Goal: Task Accomplishment & Management: Use online tool/utility

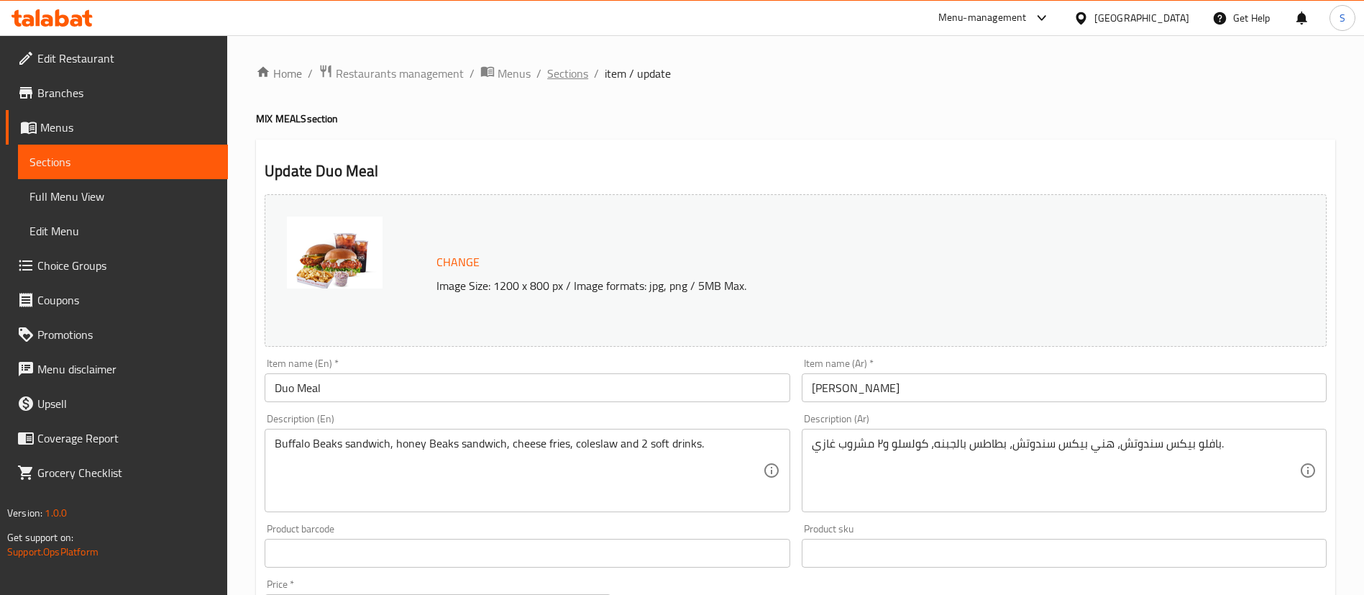
click at [564, 74] on span "Sections" at bounding box center [567, 73] width 41 height 17
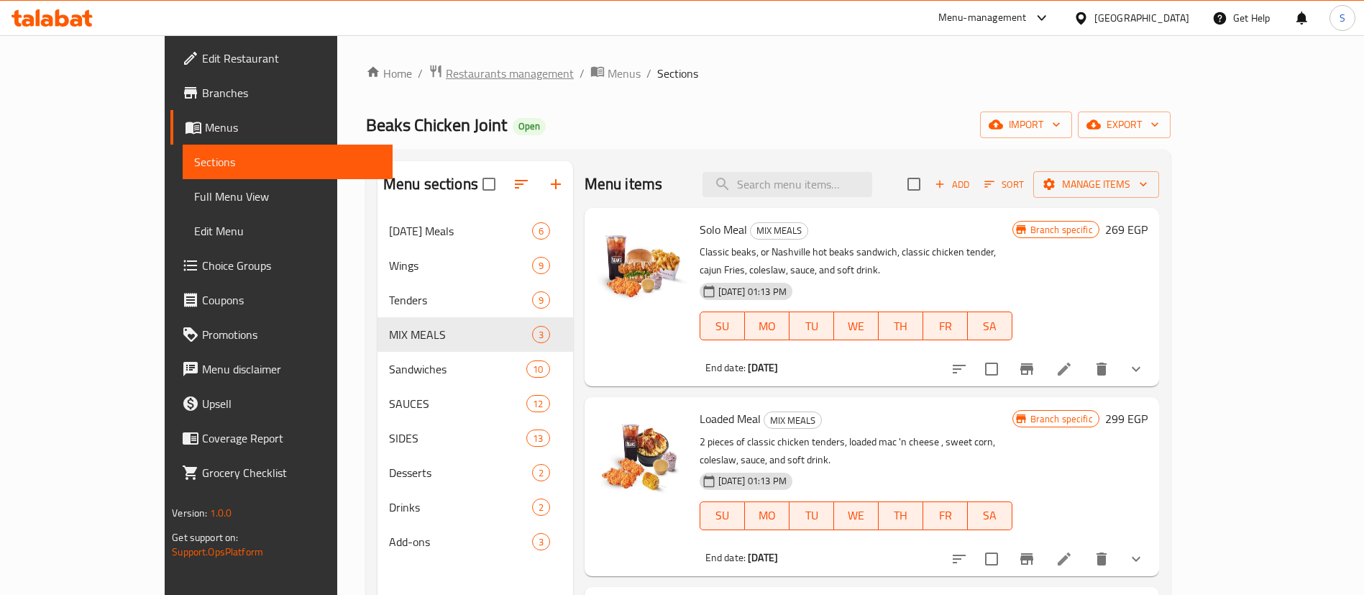
click at [446, 66] on span "Restaurants management" at bounding box center [510, 73] width 128 height 17
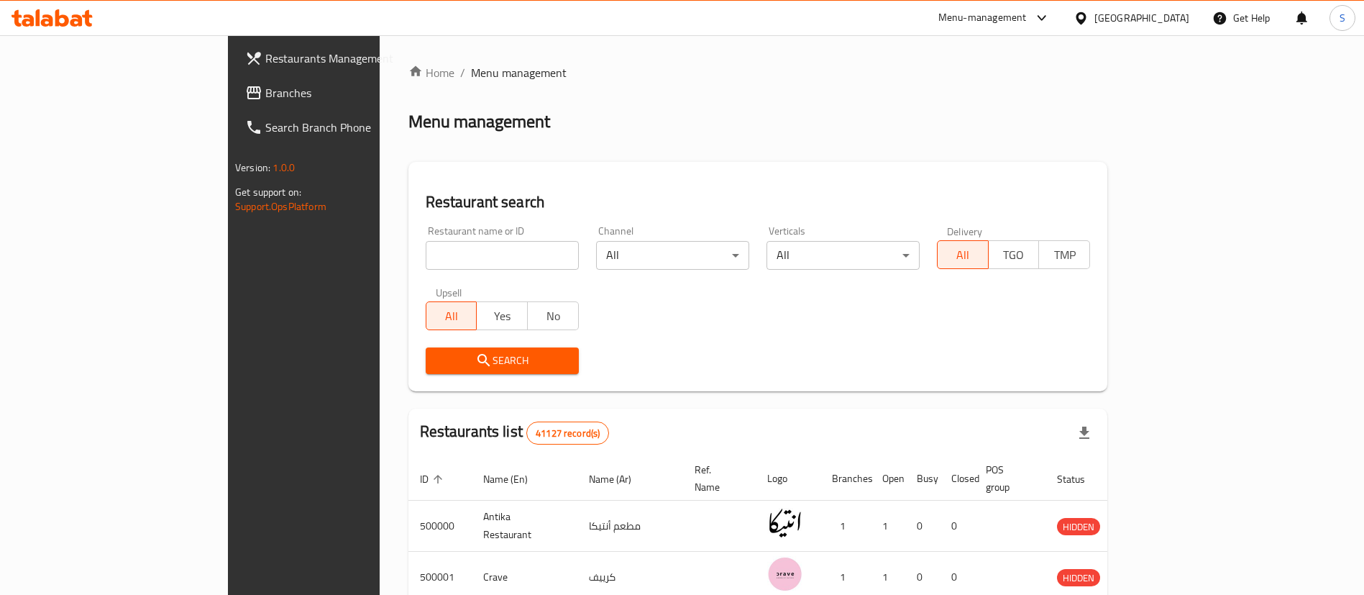
click at [426, 249] on input "search" at bounding box center [502, 255] width 153 height 29
paste input "671510"
type input "671510"
click button "Search" at bounding box center [502, 360] width 153 height 27
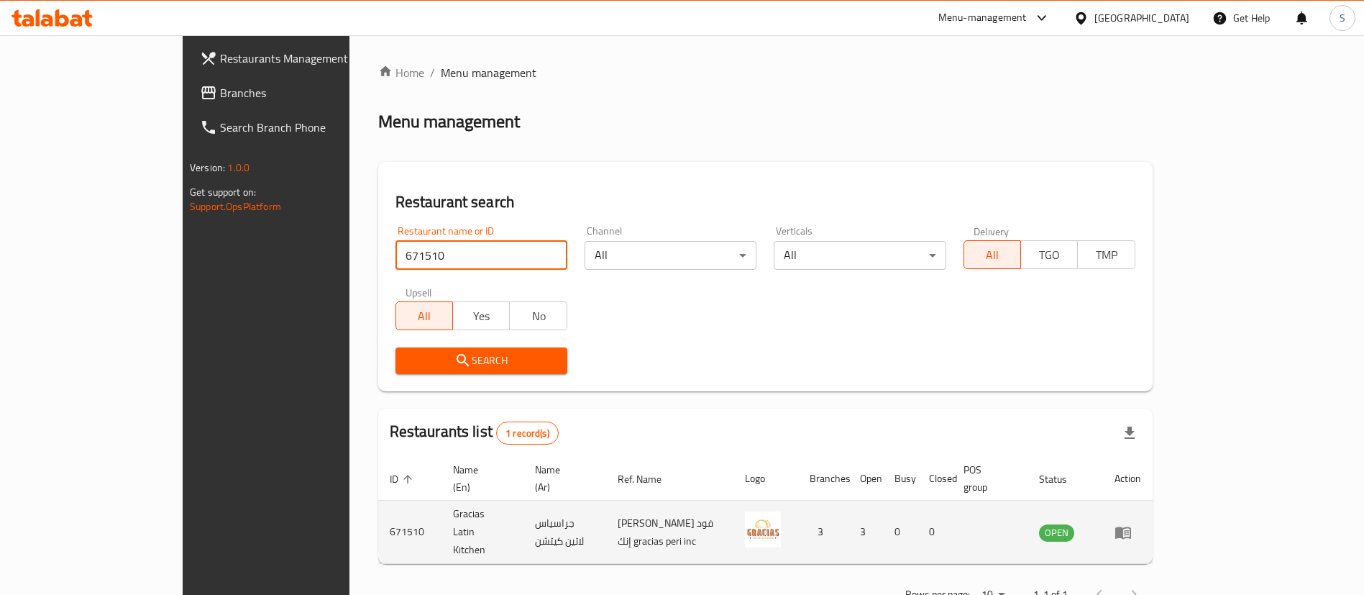
click at [1132, 523] on icon "enhanced table" at bounding box center [1122, 531] width 17 height 17
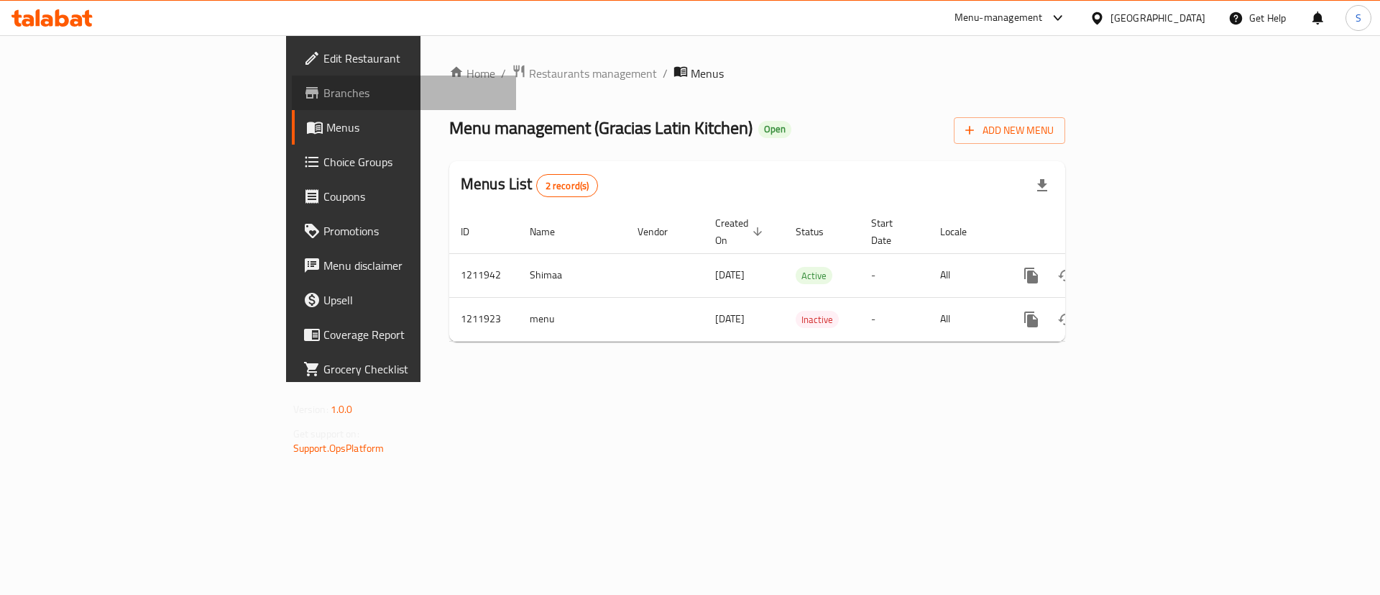
click at [324, 89] on span "Branches" at bounding box center [415, 92] width 182 height 17
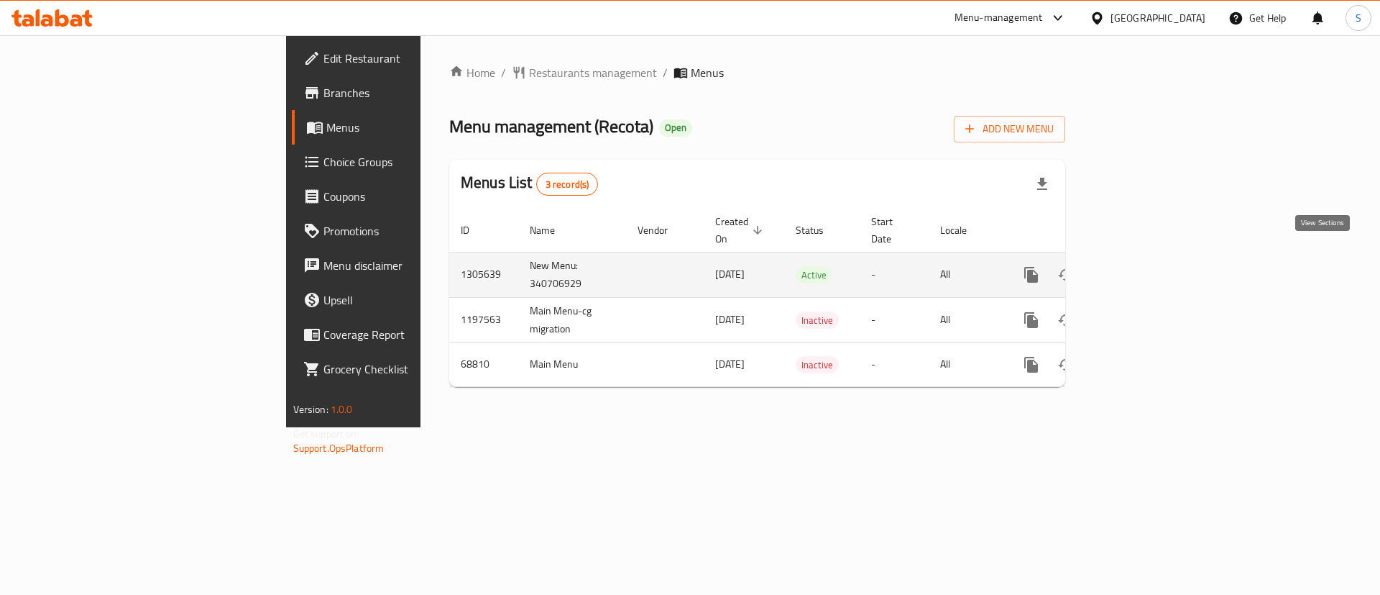
click at [1152, 257] on link "enhanced table" at bounding box center [1135, 274] width 35 height 35
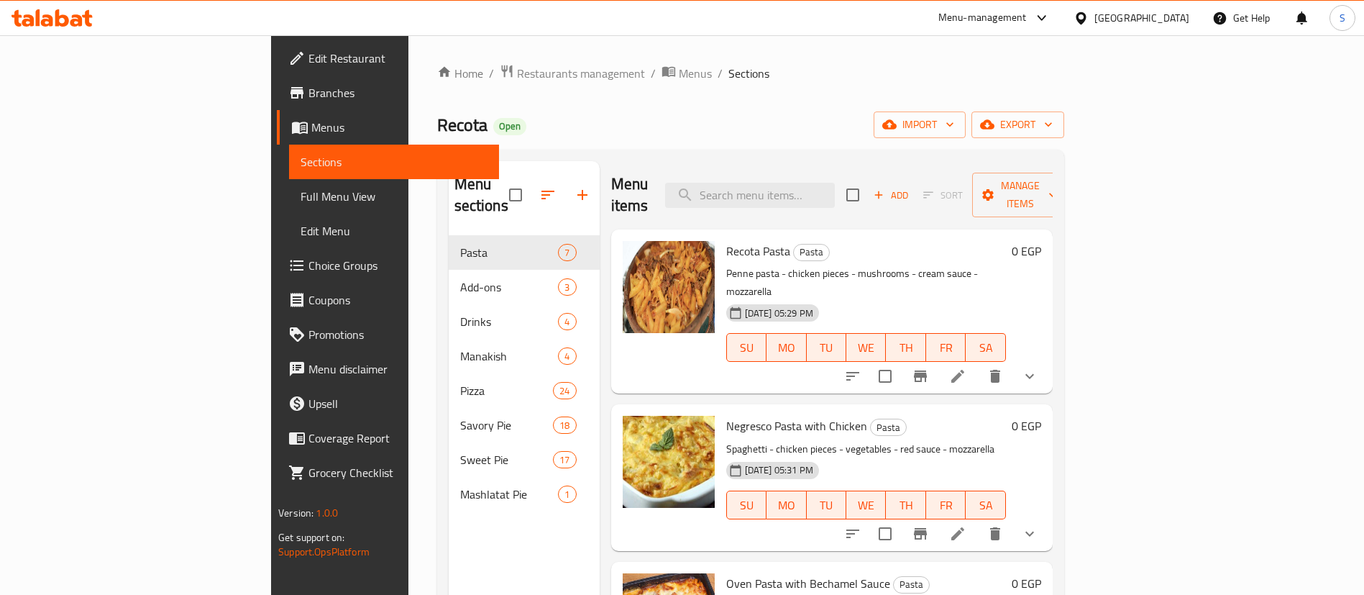
click at [834, 170] on div "Menu items Add Sort Manage items" at bounding box center [831, 195] width 441 height 68
click at [845, 201] on div "Menu items Add Sort Manage items" at bounding box center [831, 195] width 441 height 68
paste input "Strawberry"
click at [828, 183] on input "Strawberry" at bounding box center [750, 195] width 170 height 25
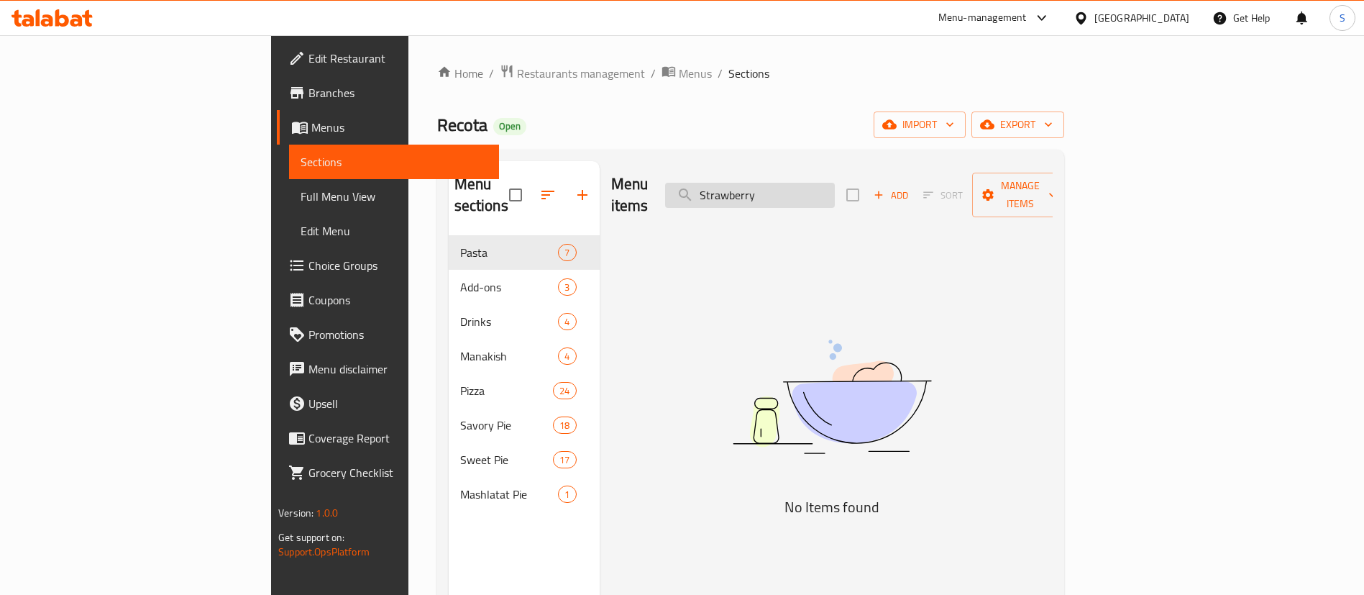
click at [835, 188] on input "Strawberry" at bounding box center [750, 195] width 170 height 25
paste input "Drink"
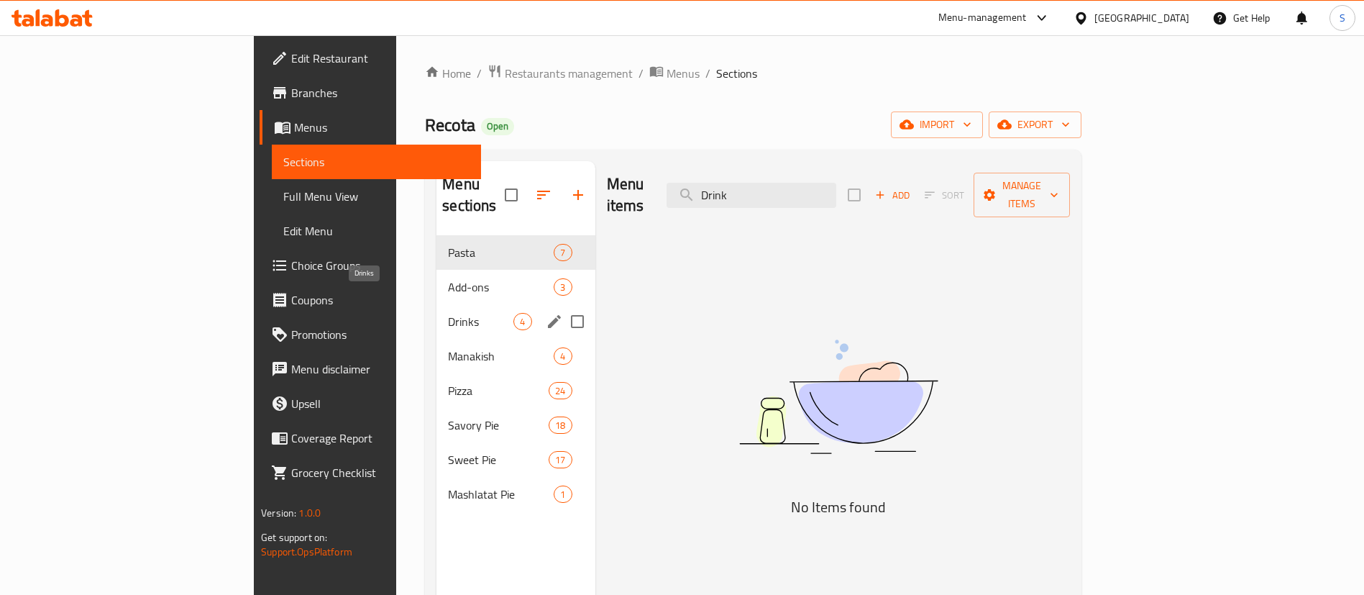
click at [448, 313] on span "Drinks" at bounding box center [480, 321] width 65 height 17
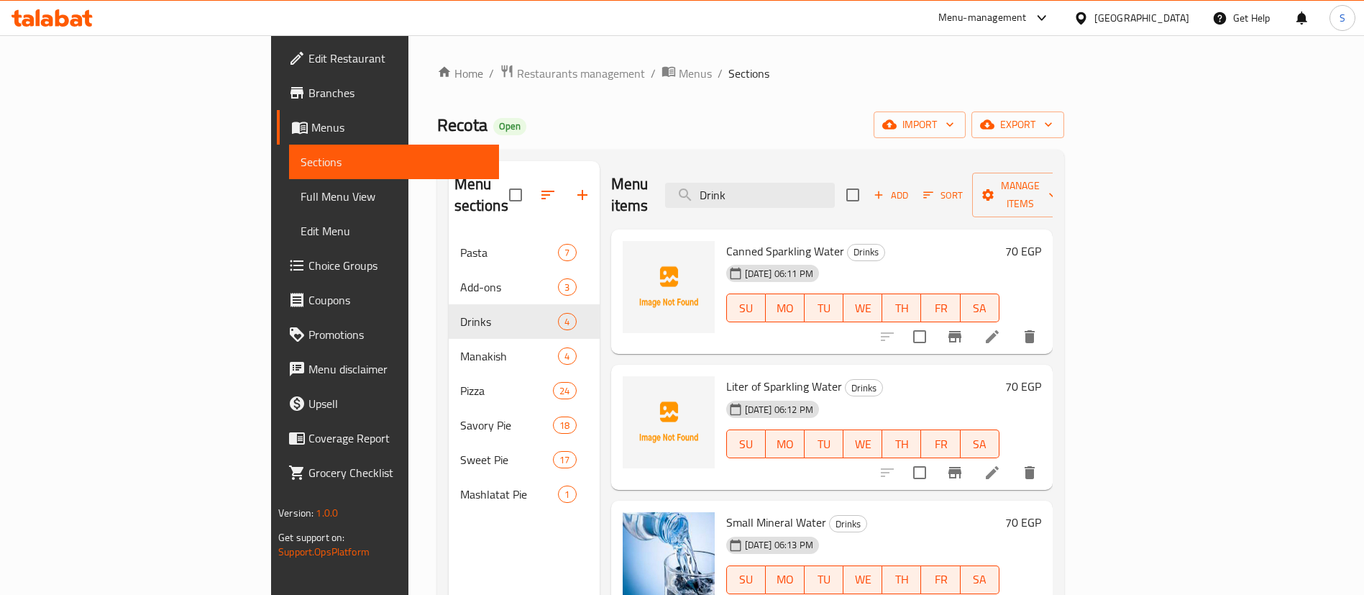
click at [726, 240] on span "Canned Sparkling Water" at bounding box center [785, 251] width 118 height 22
click at [853, 168] on div "Menu items Drink Add Sort Manage items" at bounding box center [831, 195] width 441 height 68
click at [855, 168] on div "Menu items Drink Add Sort Manage items" at bounding box center [831, 195] width 441 height 68
click at [835, 191] on input "Drink" at bounding box center [750, 195] width 170 height 25
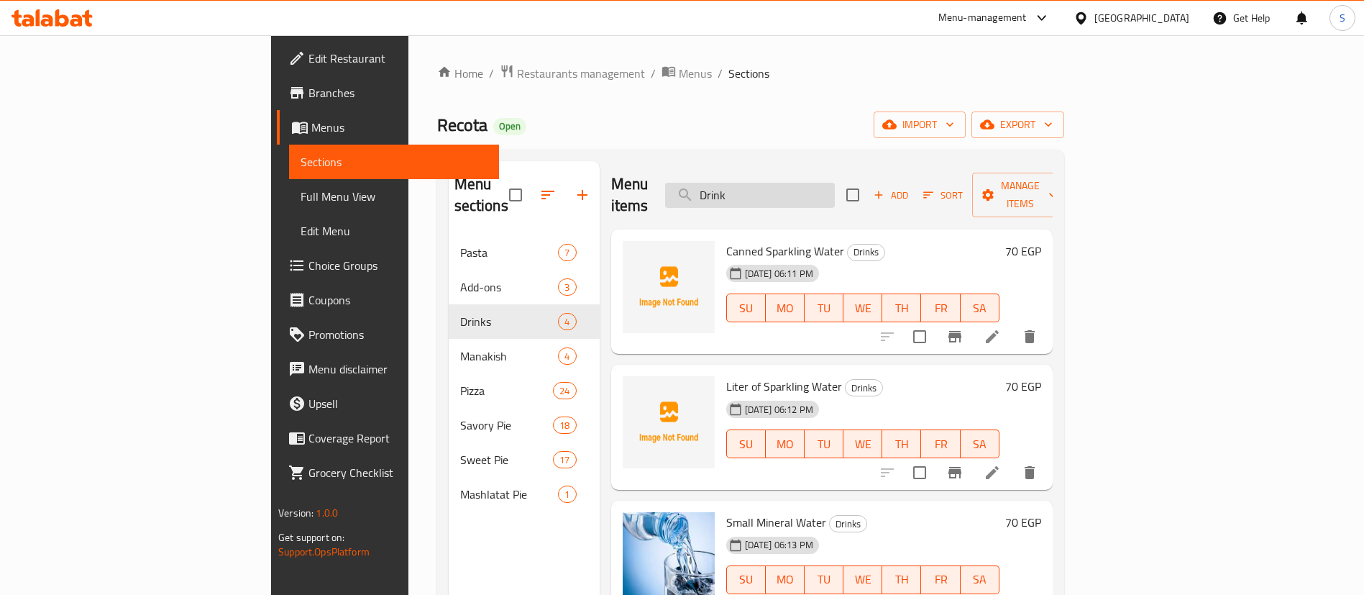
click at [835, 191] on input "Drink" at bounding box center [750, 195] width 170 height 25
paste input "Shish tawook crepe"
click at [835, 191] on input "DrinkShish tawook crepe" at bounding box center [750, 195] width 170 height 25
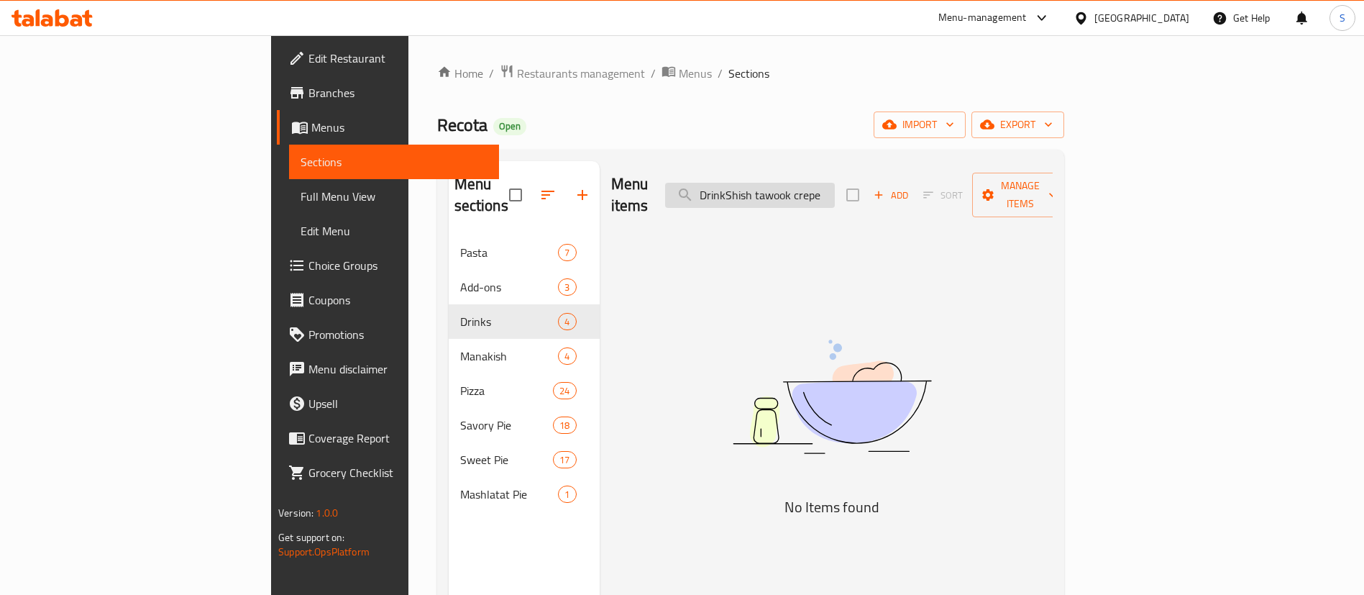
click at [835, 191] on input "DrinkShish tawook crepe" at bounding box center [750, 195] width 170 height 25
paste input "search"
click at [835, 190] on input "Shish tawook crepe" at bounding box center [750, 195] width 170 height 25
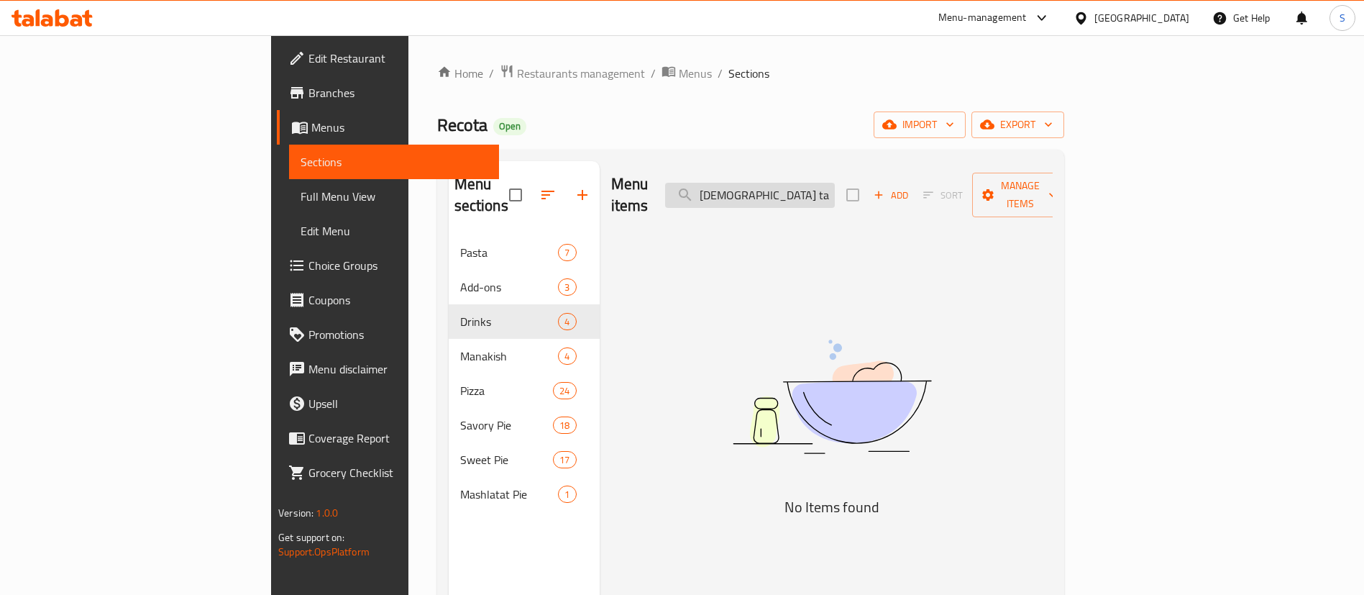
paste input "easoned"
click at [830, 185] on input "Seasoned" at bounding box center [750, 195] width 170 height 25
paste input "asta Mix Cheese"
click at [799, 183] on input "asta Mix Cheese" at bounding box center [750, 195] width 170 height 25
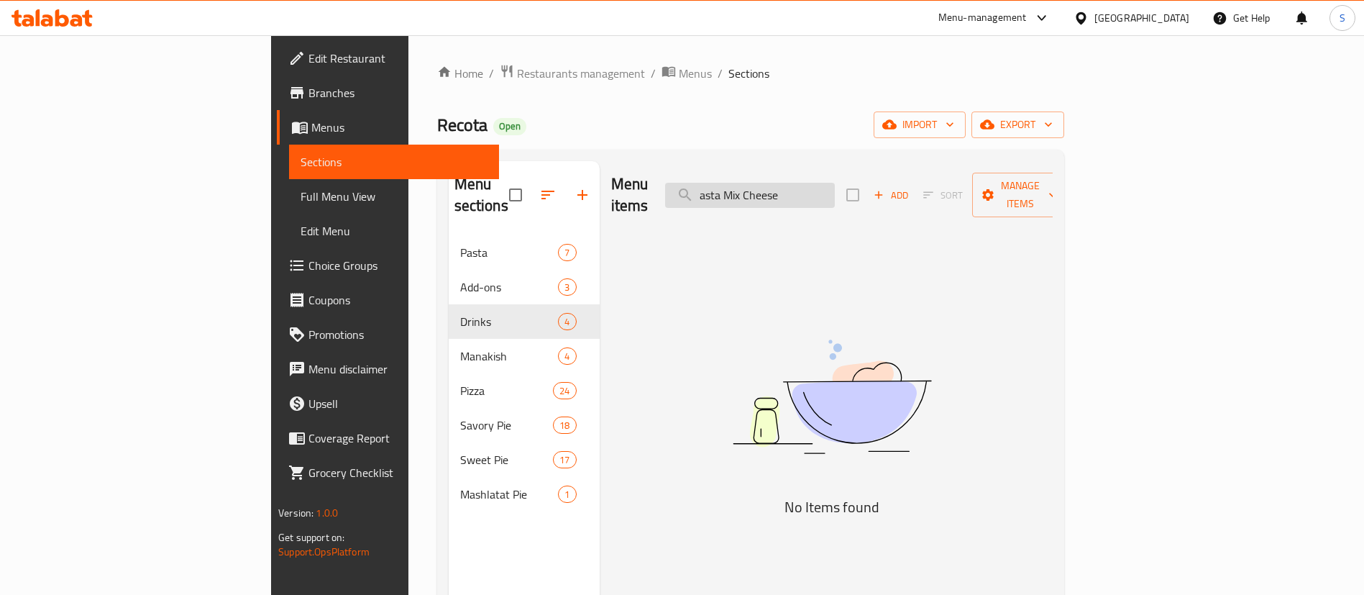
click at [799, 183] on input "asta Mix Cheese" at bounding box center [750, 195] width 170 height 25
paste input "Mayonnaise Fries"
click at [817, 194] on input "Mayonnaise Fries" at bounding box center [750, 195] width 170 height 25
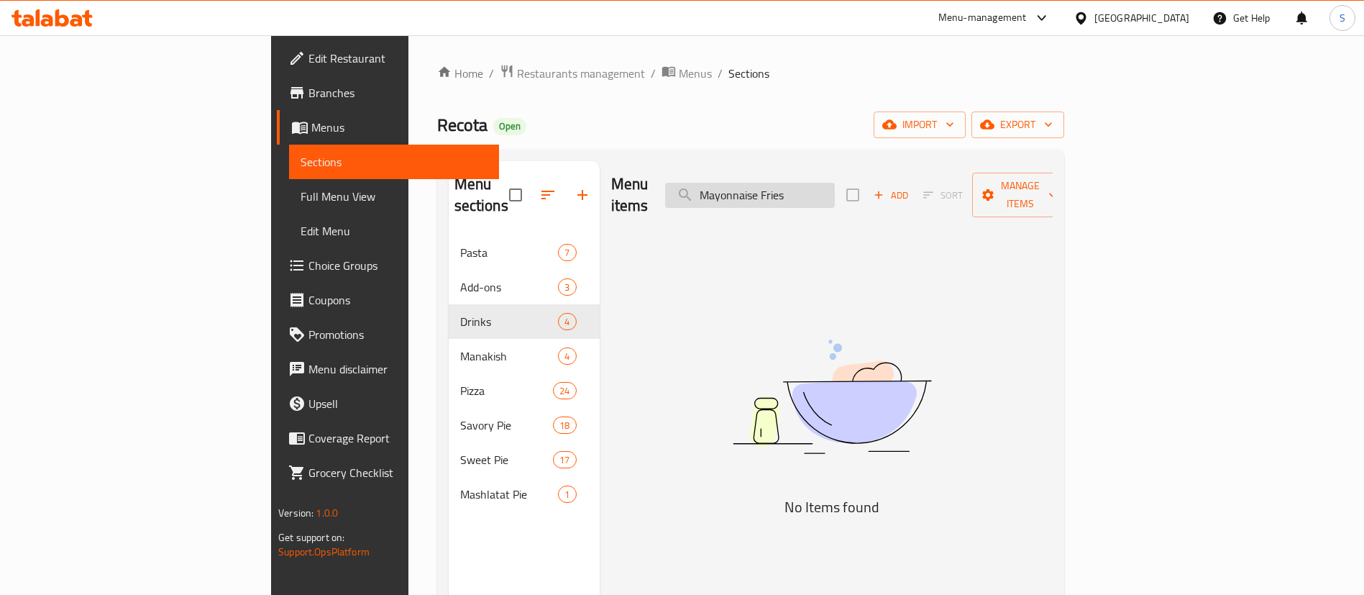
click at [817, 194] on input "Mayonnaise Fries" at bounding box center [750, 195] width 170 height 25
paste input "Enab"
click at [861, 170] on div "Menu items Enab Add Sort Manage items" at bounding box center [831, 195] width 441 height 68
click at [835, 183] on input "Enab" at bounding box center [750, 195] width 170 height 25
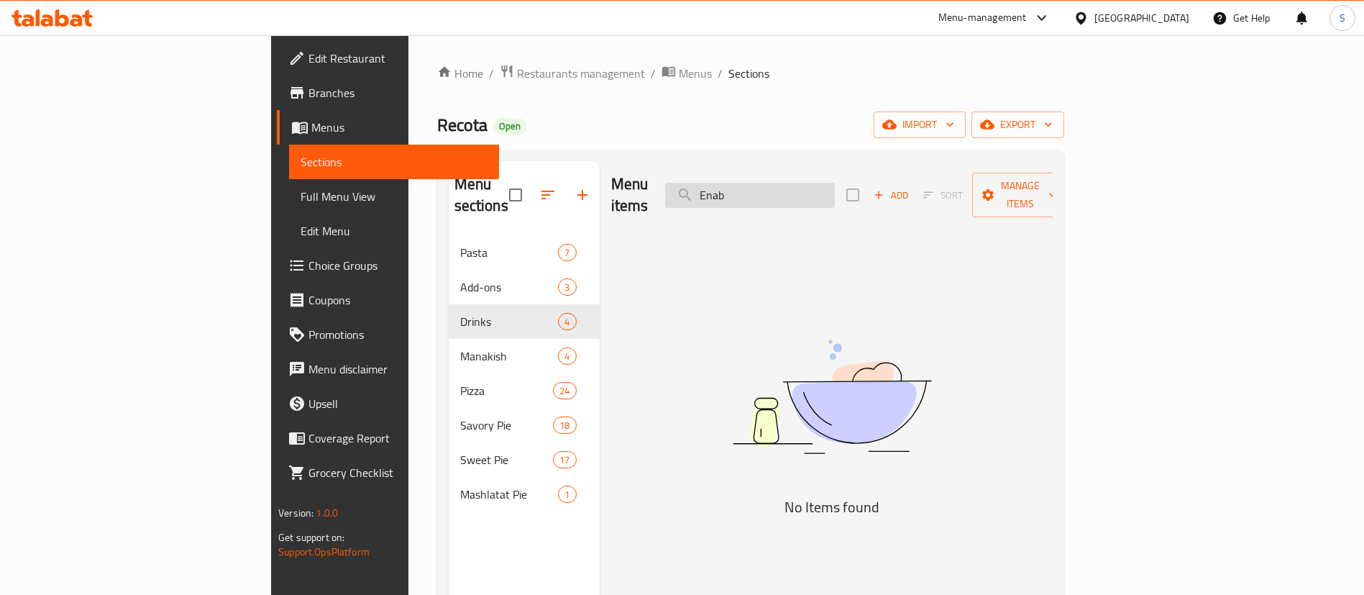
click at [835, 183] on input "Enab" at bounding box center [750, 195] width 170 height 25
paste input "Closlow"
click at [809, 188] on input "Closlow" at bounding box center [750, 195] width 170 height 25
paste input "icken shawerma Cre"
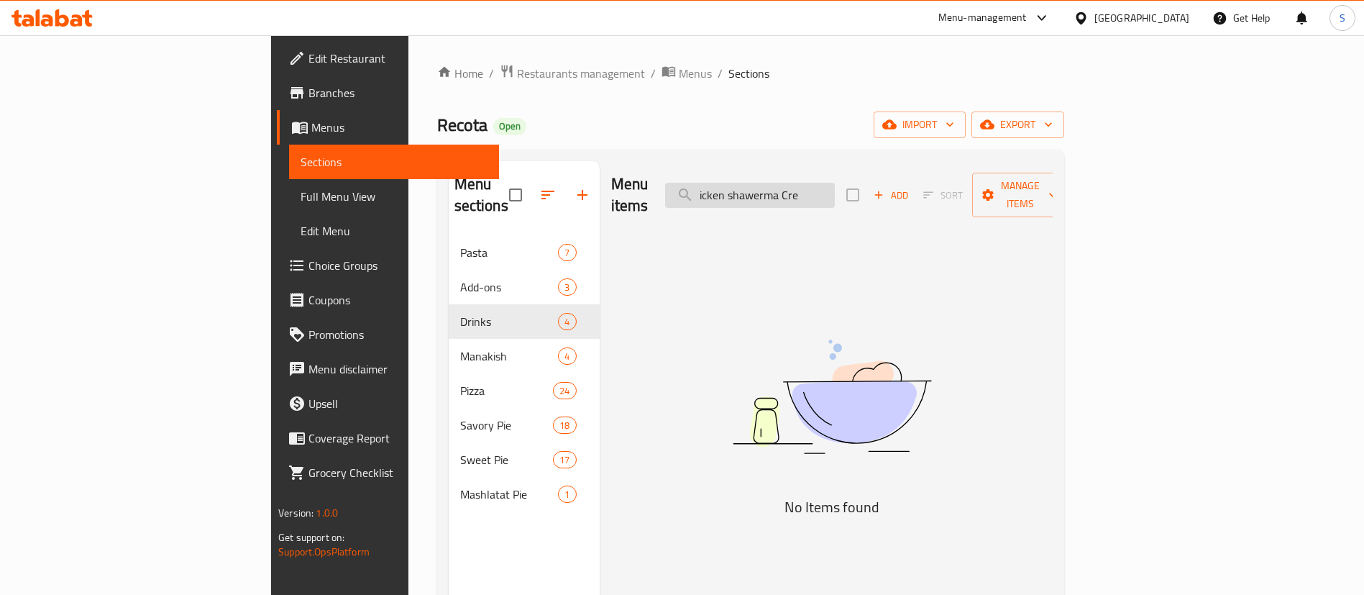
click at [791, 187] on input "icken shawerma Cre" at bounding box center [750, 195] width 170 height 25
paste input "hicken"
click at [827, 183] on input "hicken Cre" at bounding box center [750, 195] width 170 height 25
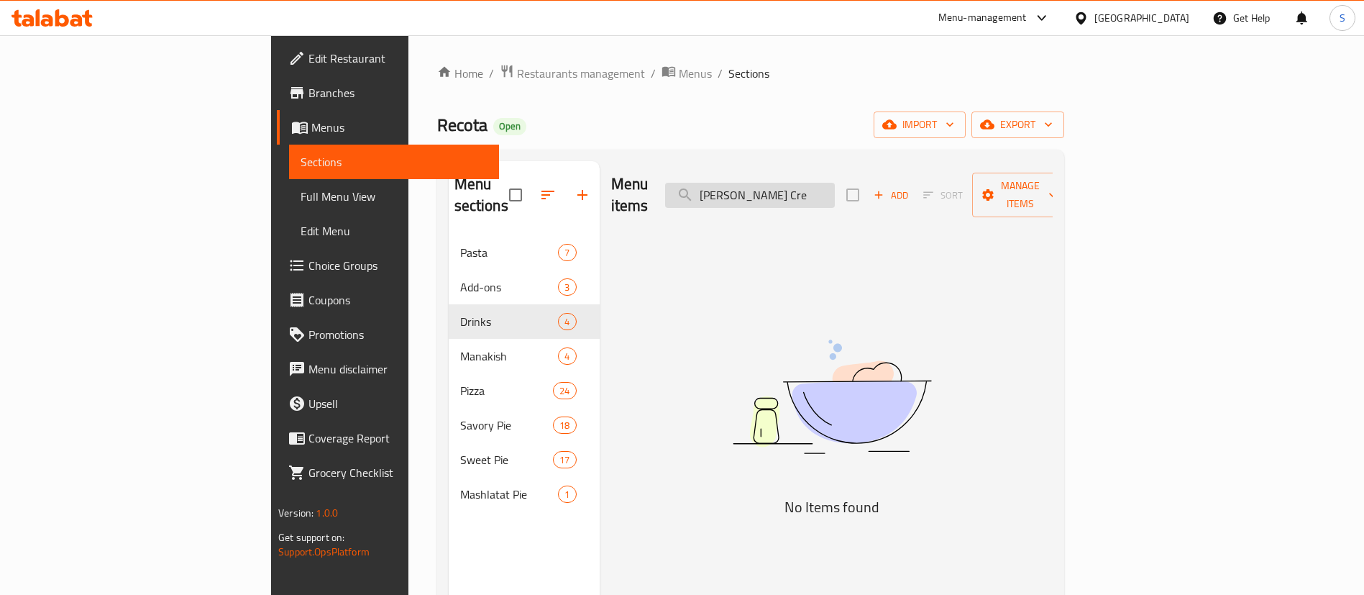
click at [827, 183] on input "hicken Cre" at bounding box center [750, 195] width 170 height 25
paste input "Mango"
click at [815, 196] on input "Mango" at bounding box center [750, 195] width 170 height 25
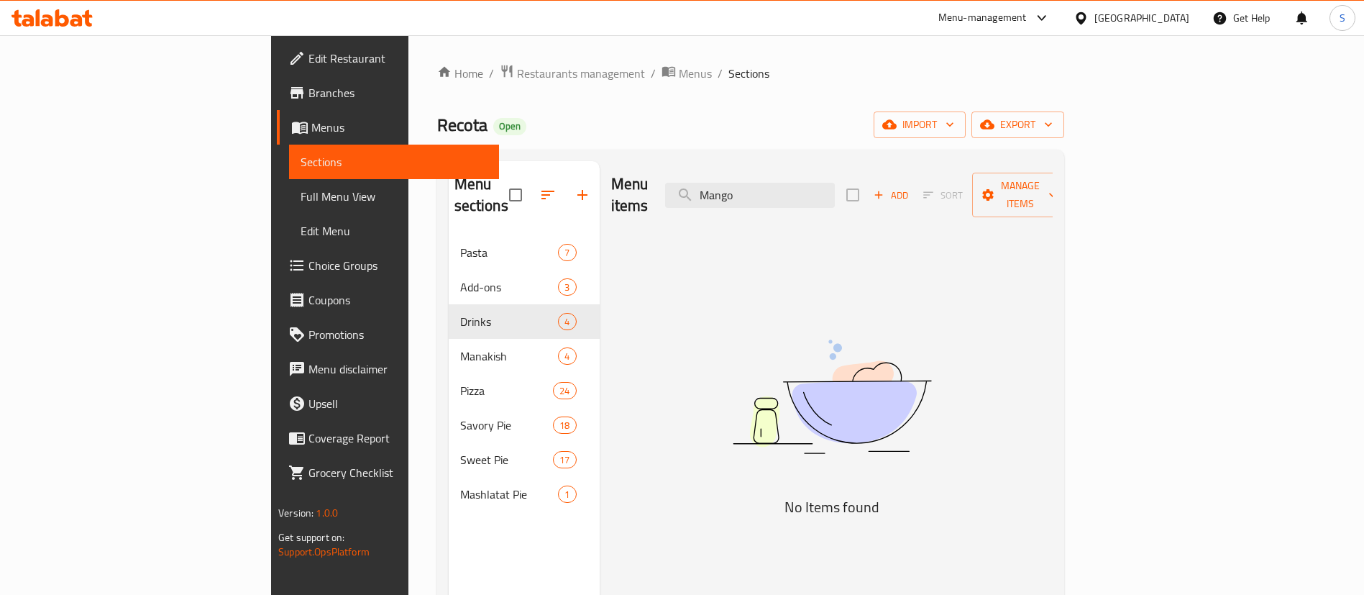
paste input "Cookies"
click at [804, 188] on input "Cookies" at bounding box center [750, 195] width 170 height 25
paste input "Green"
click at [823, 184] on input "Green" at bounding box center [750, 195] width 170 height 25
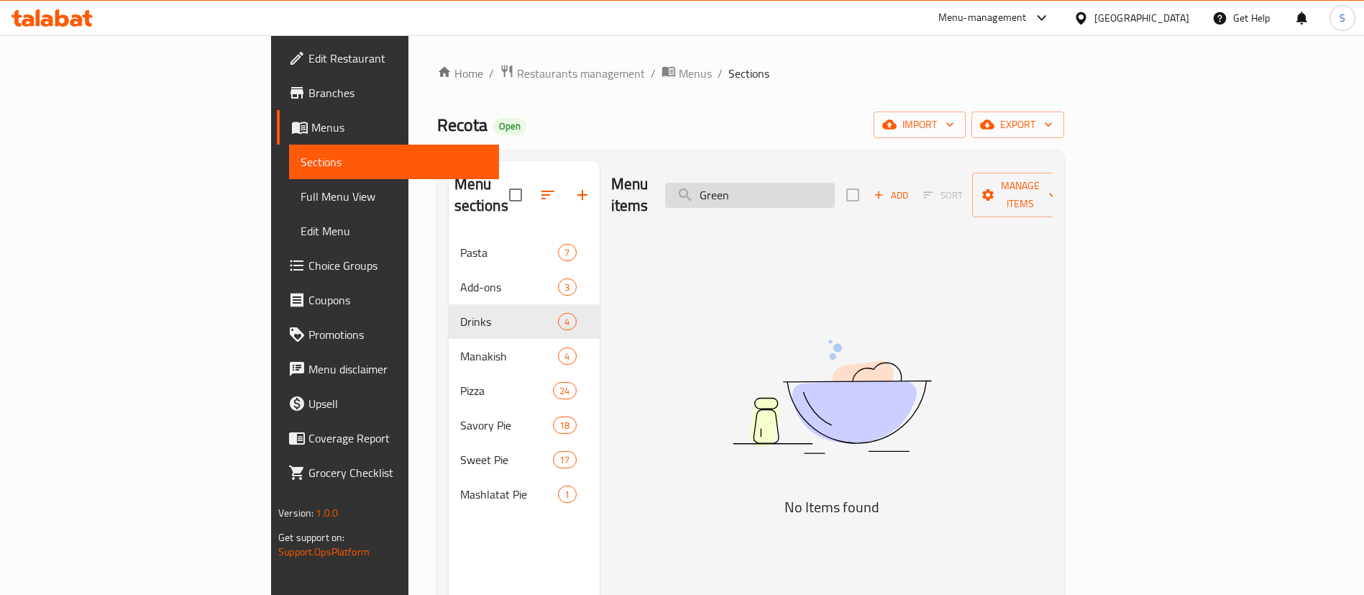
click at [823, 184] on input "Green" at bounding box center [750, 195] width 170 height 25
paste input "Cantaloup"
click at [820, 185] on input "Cantaloup" at bounding box center [750, 195] width 170 height 25
paste input "repe Zing"
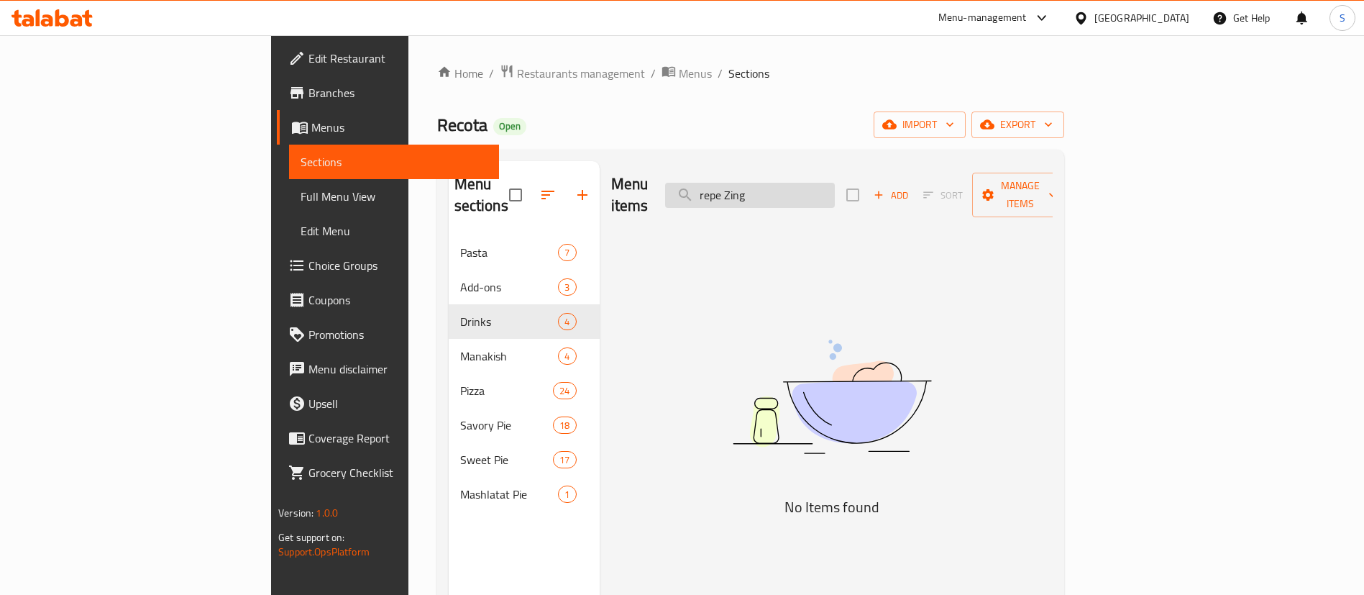
click at [813, 183] on input "repe Zing" at bounding box center [750, 195] width 170 height 25
paste input "er Soft Dri"
click at [814, 183] on input "er Soft Dri" at bounding box center [750, 195] width 170 height 25
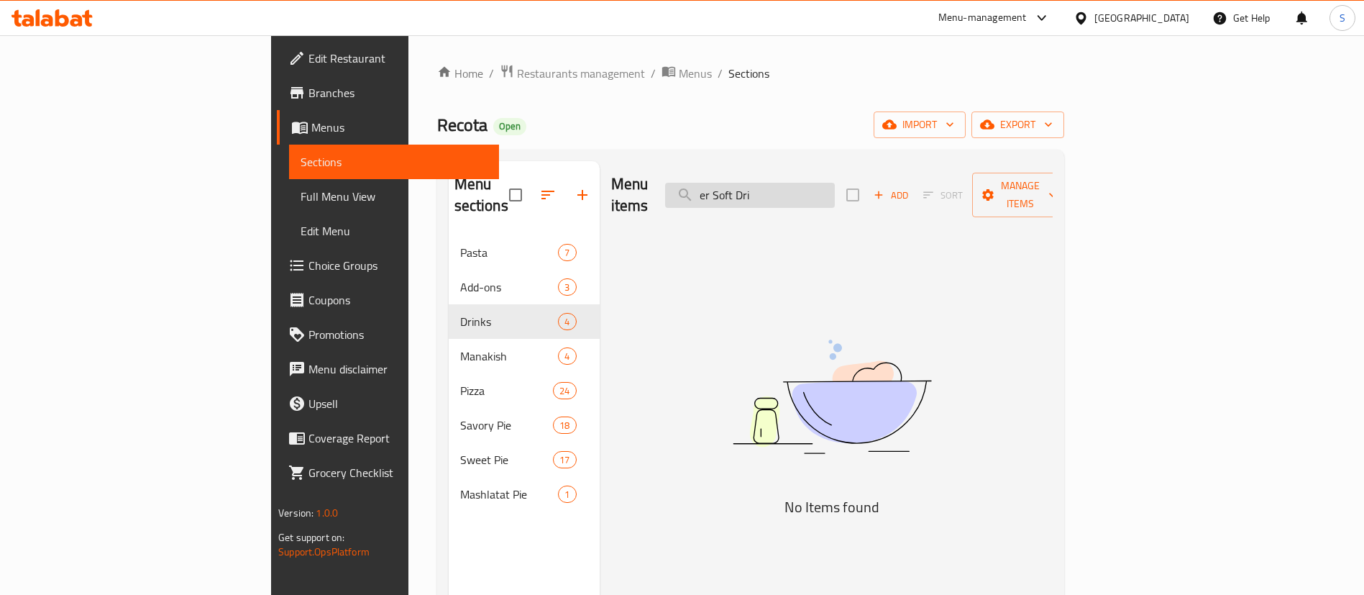
click at [814, 183] on input "er Soft Dri" at bounding box center [750, 195] width 170 height 25
paste input "Mozzarella Chees"
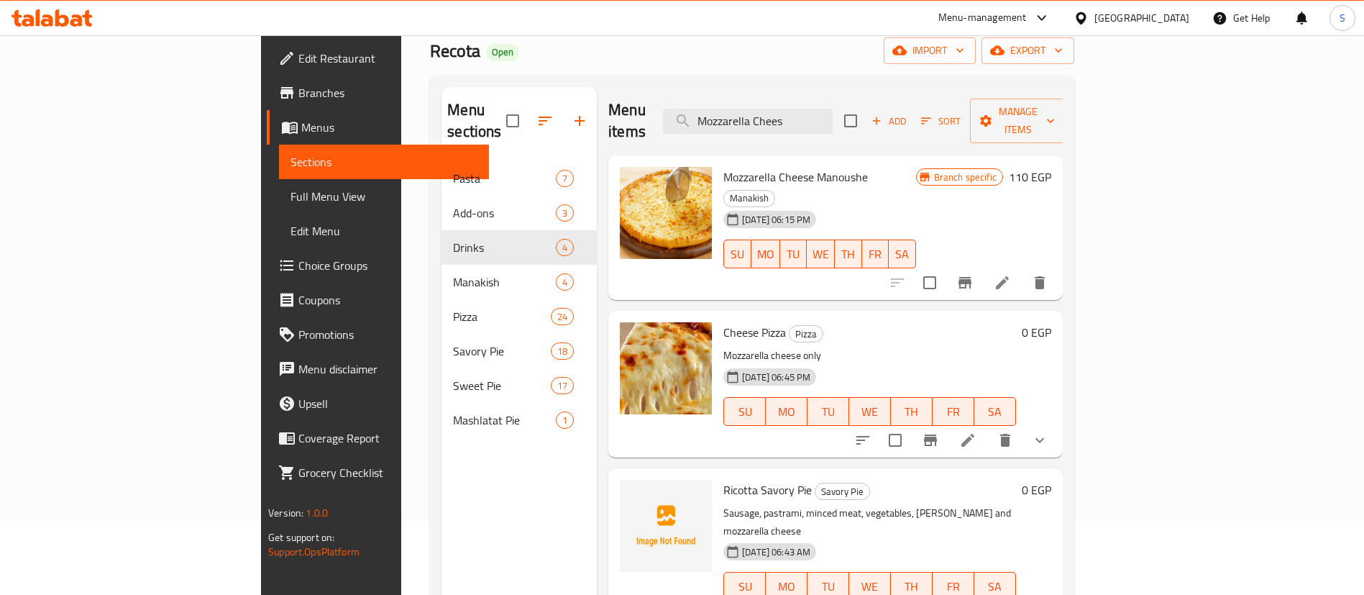
scroll to position [108, 0]
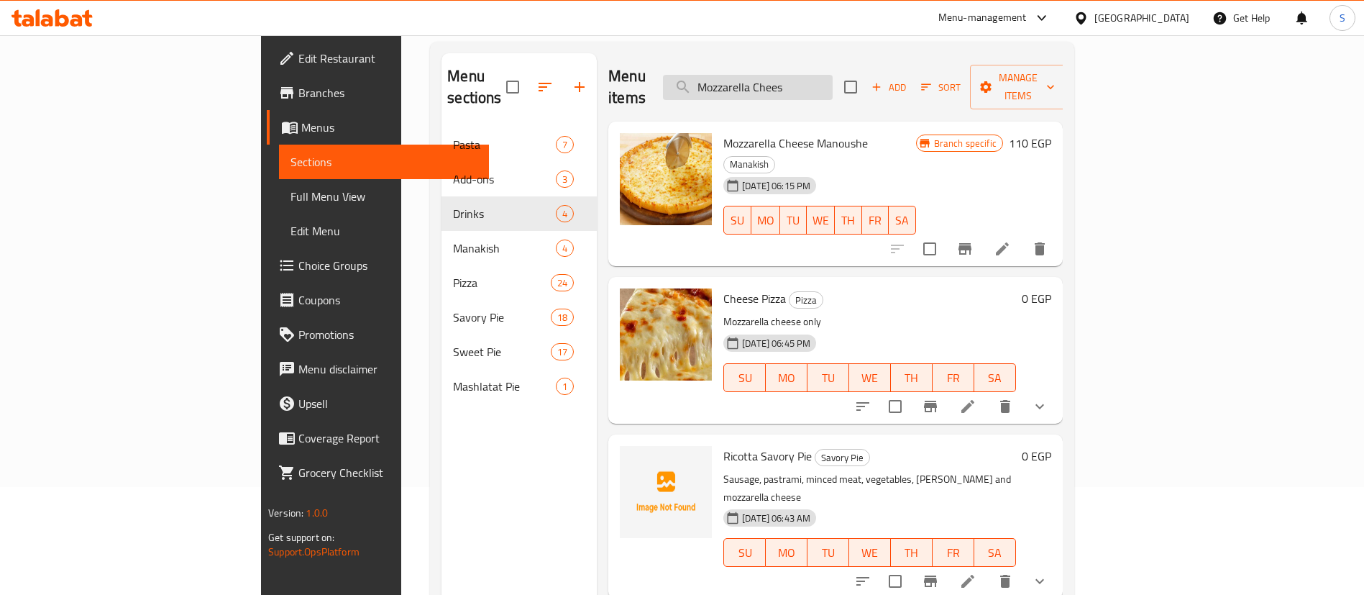
click at [833, 75] on input "Mozzarella Chees" at bounding box center [748, 87] width 170 height 25
click at [832, 75] on input "Mozzarella Chees" at bounding box center [748, 87] width 170 height 25
paste input "exicano Pizza"
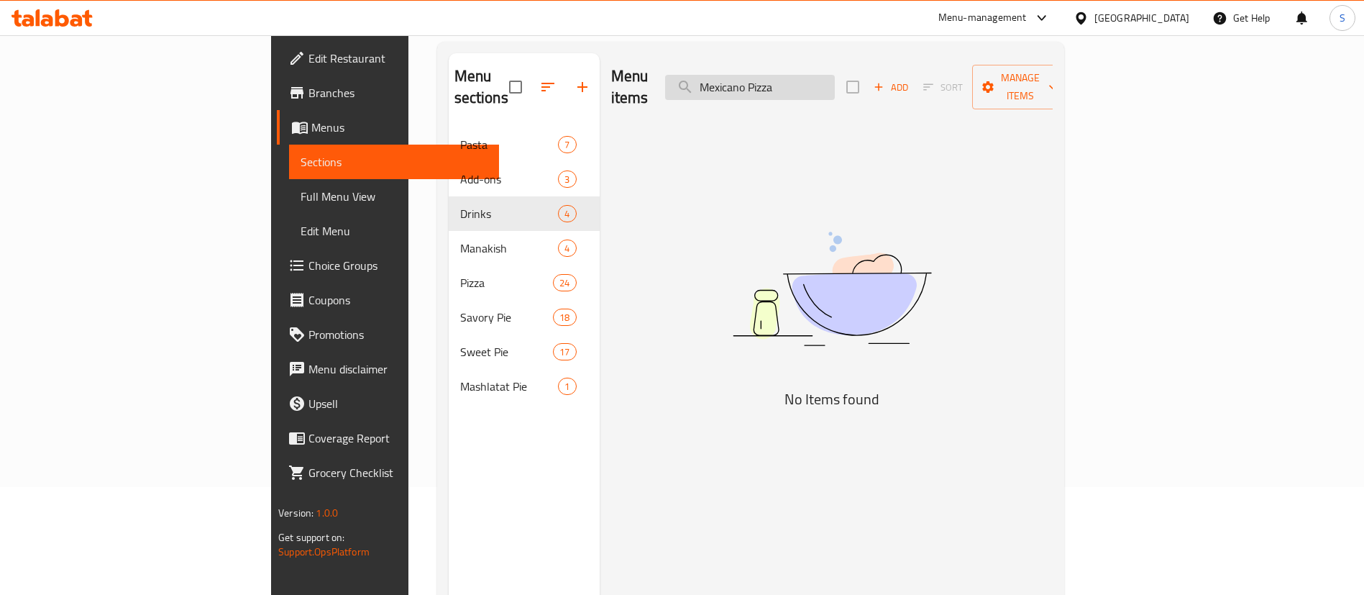
click at [824, 84] on input "Mexicano Pizza" at bounding box center [750, 87] width 170 height 25
click at [822, 84] on input "Mexicano Pizza" at bounding box center [750, 87] width 170 height 25
click at [821, 84] on input "Mexicano Pizza" at bounding box center [750, 87] width 170 height 25
paste input "Pizza Mushroom"
click at [835, 79] on input "MexiPizza Mushroomcano Pizza" at bounding box center [750, 87] width 170 height 25
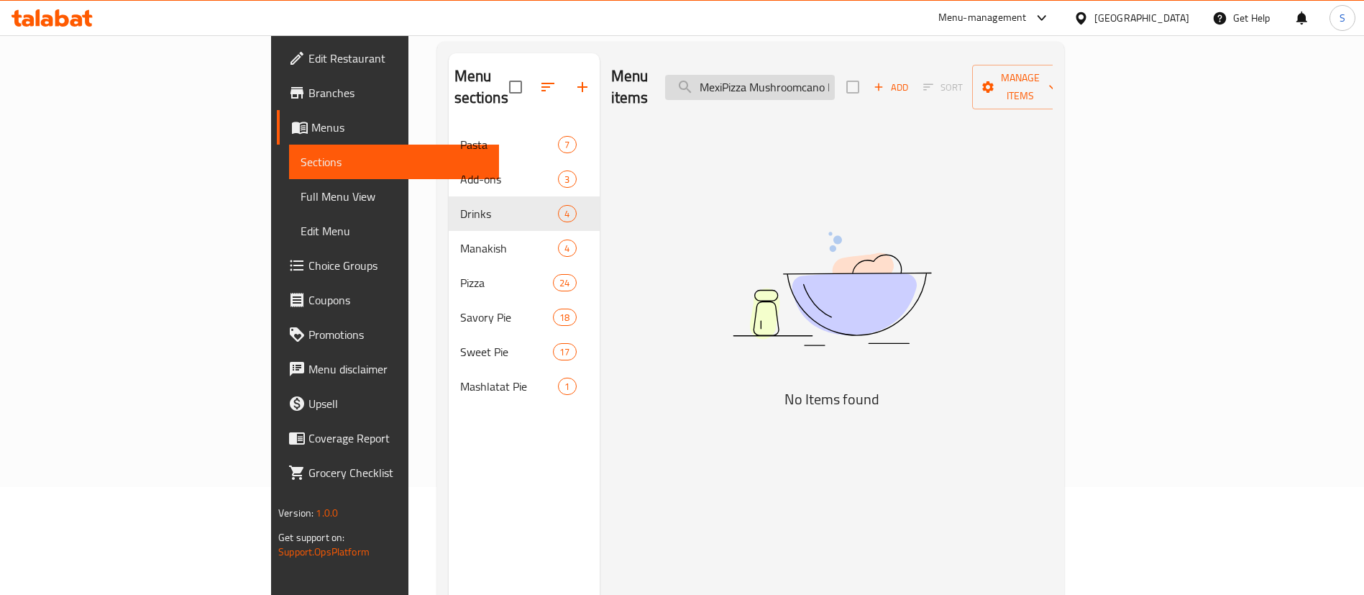
click at [835, 79] on input "MexiPizza Mushroomcano Pizza" at bounding box center [750, 87] width 170 height 25
paste input "Pizza Mushroom"
click at [835, 83] on input "Pizza Mushroom" at bounding box center [750, 87] width 170 height 25
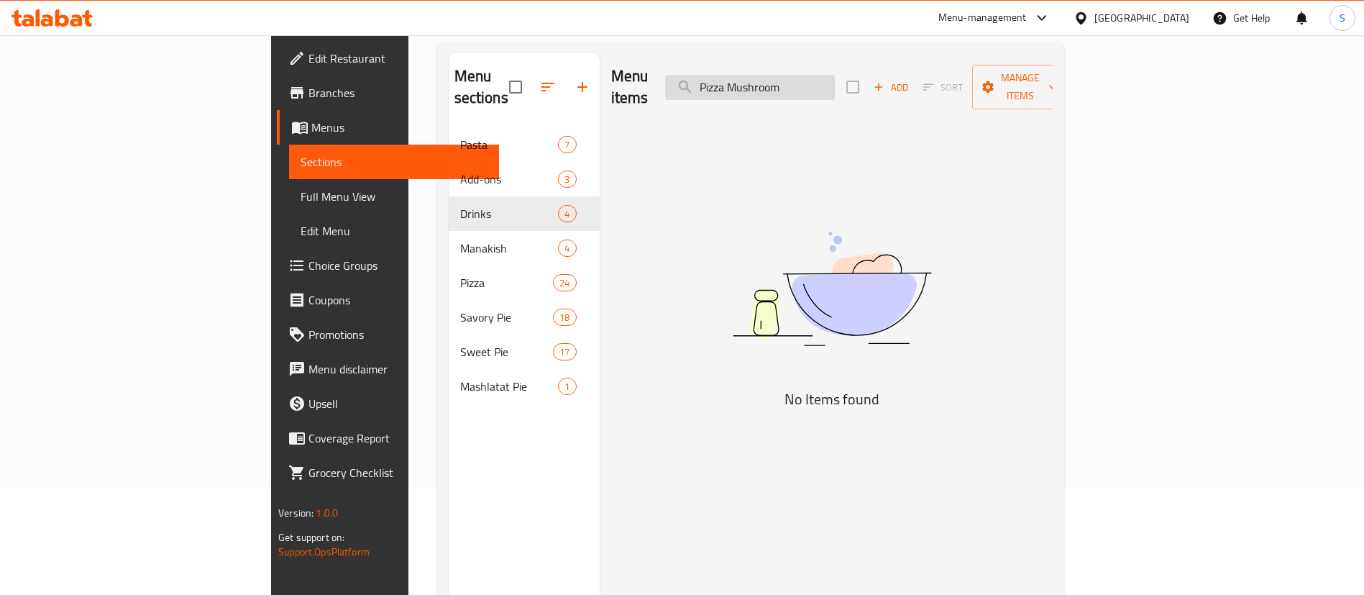
click at [835, 83] on input "Pizza Mushroom" at bounding box center [750, 87] width 170 height 25
paste input "asta Mix Chike"
click at [823, 79] on input "asta Mix Chike" at bounding box center [750, 87] width 170 height 25
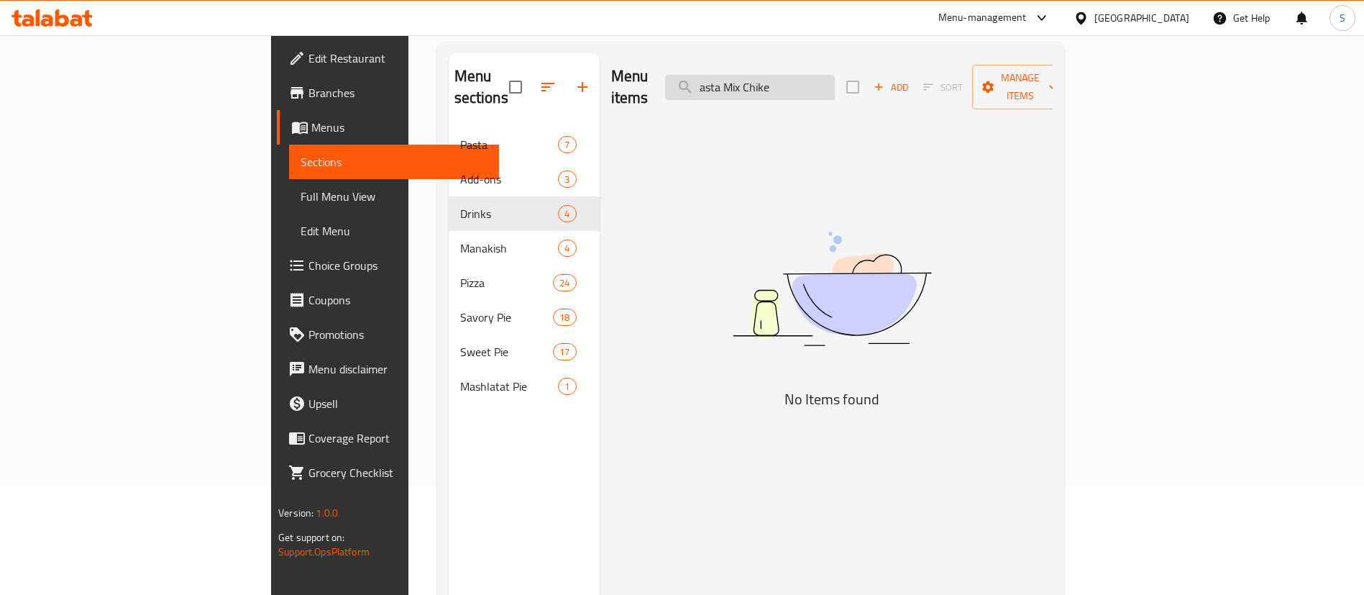
paste input "hicken Mix Crep"
click at [835, 79] on input "hicken Mix Crep" at bounding box center [750, 87] width 170 height 25
paste input "Sausages"
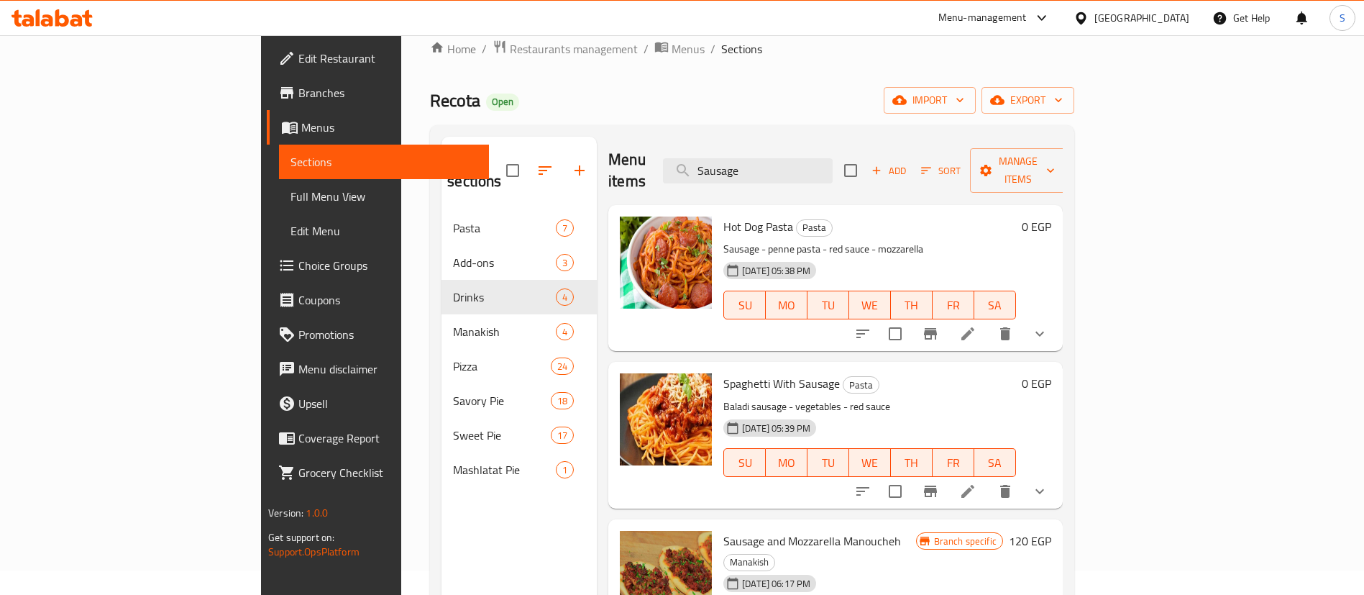
scroll to position [0, 0]
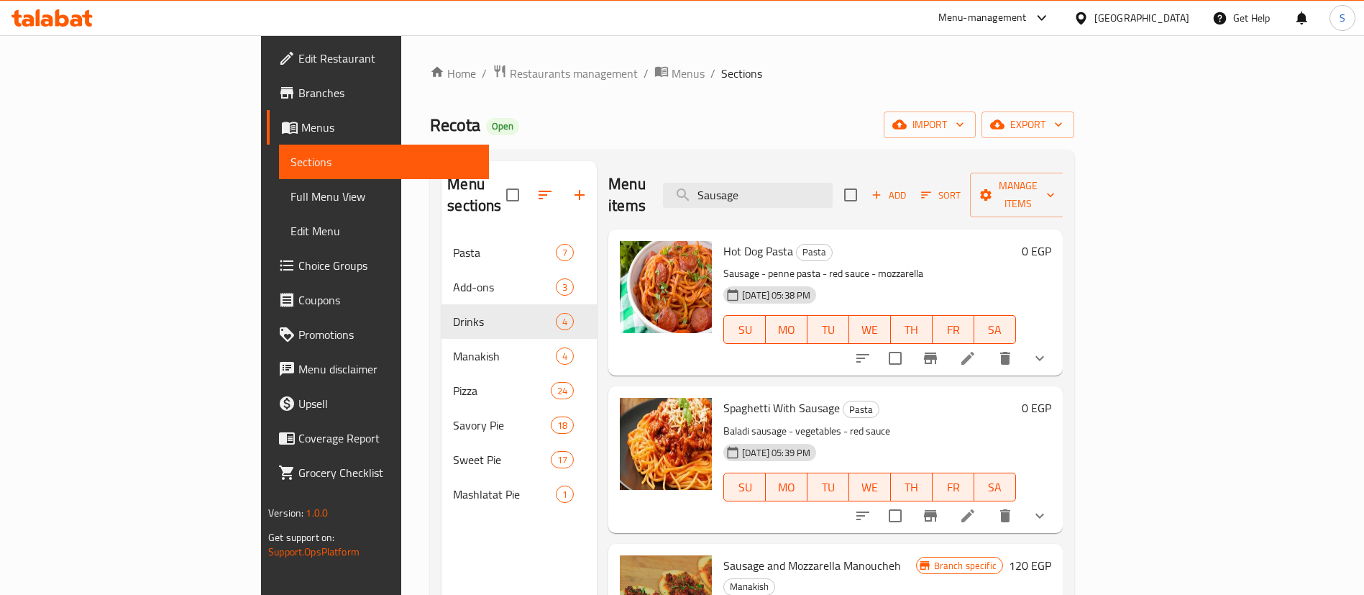
click at [820, 198] on div "Menu items Sausage Add Sort Manage items" at bounding box center [835, 195] width 454 height 68
click at [820, 186] on input "Sausage" at bounding box center [748, 195] width 170 height 25
paste input "Mozzarella"
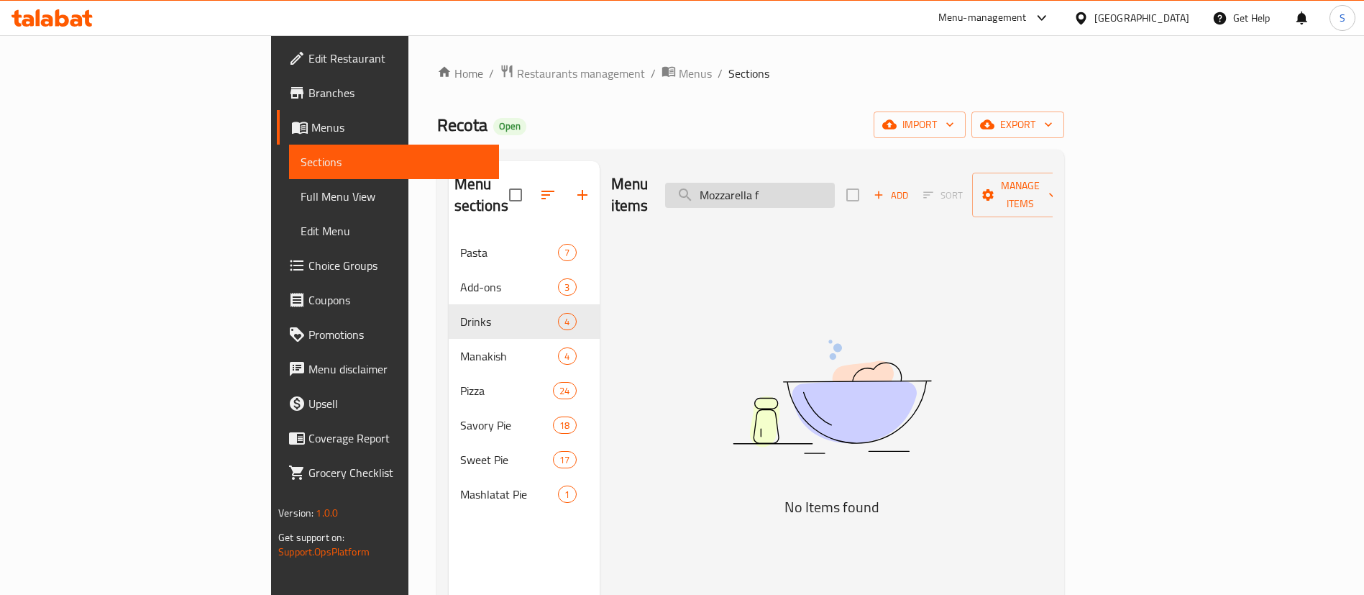
click at [835, 183] on input "Mozzarella f" at bounding box center [750, 195] width 170 height 25
paste input "aghetti With Sauc"
click at [835, 192] on input "aghetti With Sauc" at bounding box center [750, 195] width 170 height 25
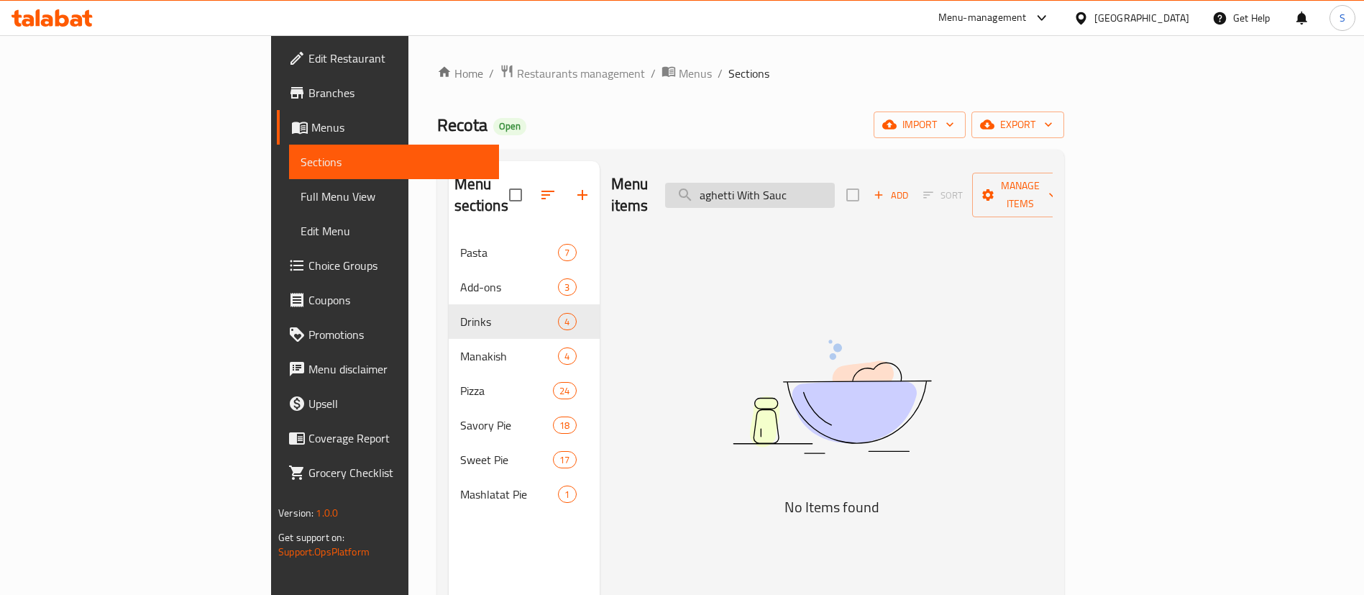
click at [835, 192] on input "aghetti With Sauc" at bounding box center [750, 195] width 170 height 25
paste input "Set El Hosn Feteer Meshaltet"
type input "Set El Hosn Feteer Meshaltet"
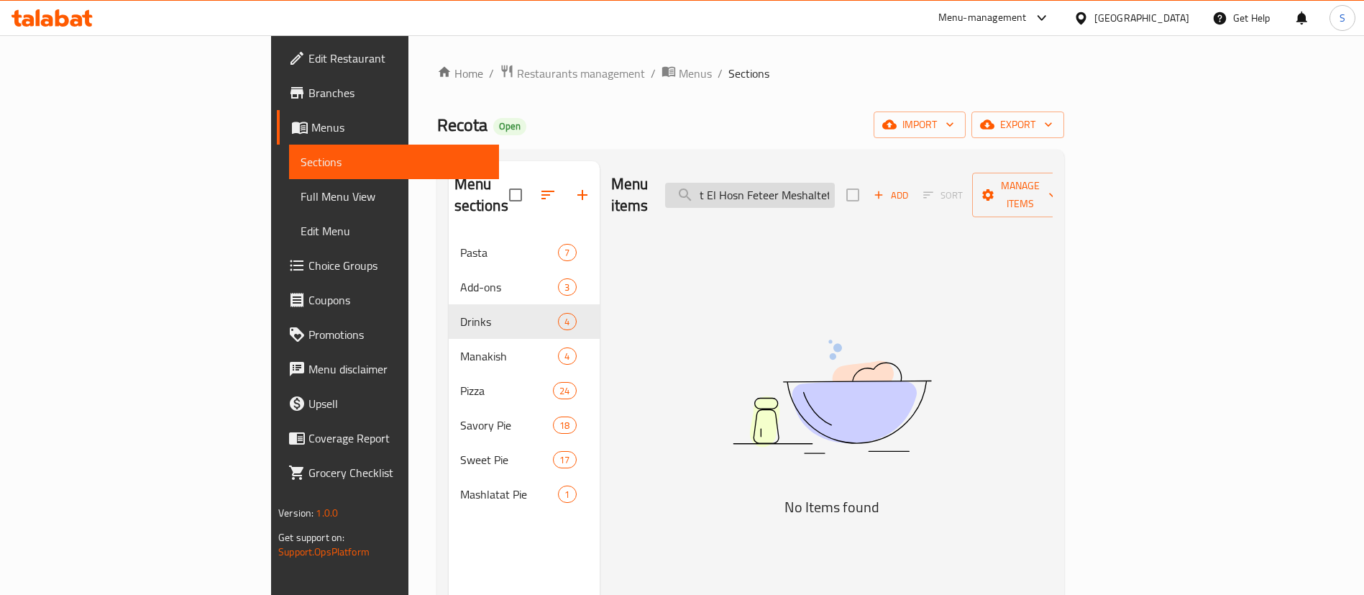
click at [833, 188] on input "Set El Hosn Feteer Meshaltet" at bounding box center [750, 195] width 170 height 25
